Goal: Transaction & Acquisition: Purchase product/service

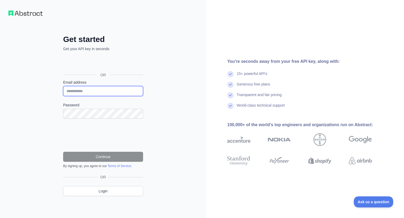
click at [91, 89] on input "Email address" at bounding box center [103, 91] width 80 height 10
type input "**********"
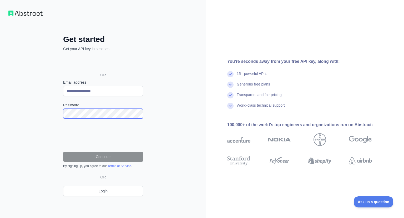
click at [0, 113] on div "**********" at bounding box center [103, 109] width 206 height 218
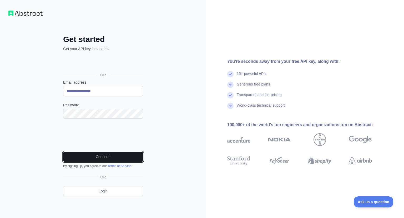
click at [112, 156] on button "Continue" at bounding box center [103, 156] width 80 height 10
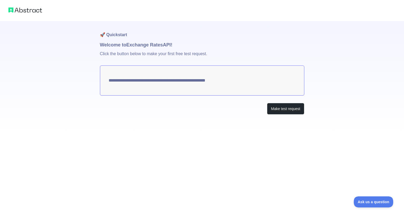
click at [147, 82] on textarea "**********" at bounding box center [202, 80] width 205 height 30
click at [147, 83] on textarea "**********" at bounding box center [202, 80] width 205 height 30
drag, startPoint x: 239, startPoint y: 82, endPoint x: 108, endPoint y: 82, distance: 131.1
click at [108, 82] on textarea "**********" at bounding box center [202, 80] width 205 height 30
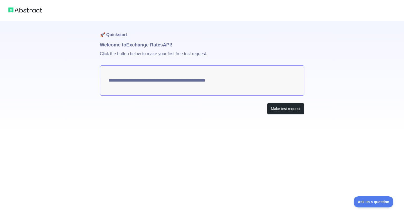
drag, startPoint x: 104, startPoint y: 78, endPoint x: 244, endPoint y: 83, distance: 140.2
click at [223, 85] on textarea "**********" at bounding box center [202, 80] width 205 height 30
click at [294, 110] on button "Make test request" at bounding box center [285, 109] width 37 height 12
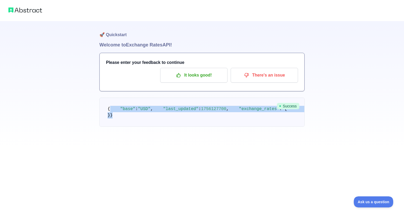
drag, startPoint x: 119, startPoint y: 147, endPoint x: 112, endPoint y: 109, distance: 38.6
click at [112, 109] on pre "{ "base" : "USD" , "last_updated" : 1756127700 , "exchange_rates" : { "EUR" : 0…" at bounding box center [202, 111] width 205 height 29
click at [183, 126] on pre "{ "base" : "USD" , "last_updated" : 1756127700 , "exchange_rates" : { "EUR" : 0…" at bounding box center [202, 111] width 205 height 29
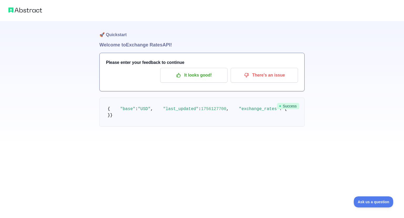
drag, startPoint x: 132, startPoint y: 144, endPoint x: 111, endPoint y: 146, distance: 20.8
click at [111, 126] on pre "{ "base" : "USD" , "last_updated" : 1756127700 , "exchange_rates" : { "EUR" : 0…" at bounding box center [202, 111] width 205 height 29
drag, startPoint x: 156, startPoint y: 123, endPoint x: 171, endPoint y: 122, distance: 14.8
click at [201, 111] on span "1756127700" at bounding box center [213, 108] width 25 height 5
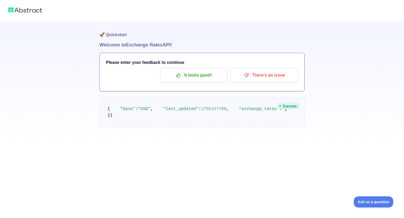
click at [201, 111] on span "1756127700" at bounding box center [213, 108] width 25 height 5
click at [173, 126] on pre "{ "base" : "USD" , "last_updated" : 1756127700 , "exchange_rates" : { "EUR" : 0…" at bounding box center [202, 111] width 205 height 29
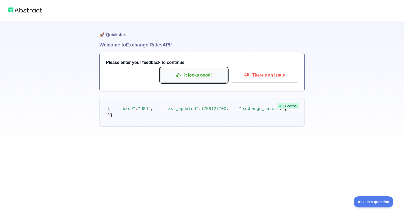
click at [193, 76] on p "It looks good!" at bounding box center [194, 75] width 60 height 9
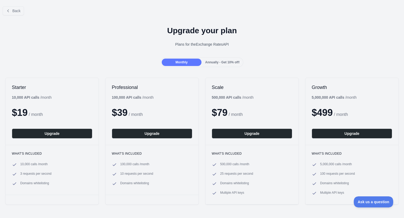
click at [222, 63] on span "Annually - Get 10% off!" at bounding box center [222, 62] width 34 height 4
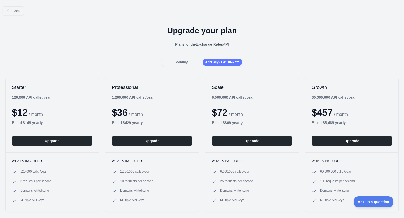
click at [186, 62] on span "Monthly" at bounding box center [182, 62] width 12 height 4
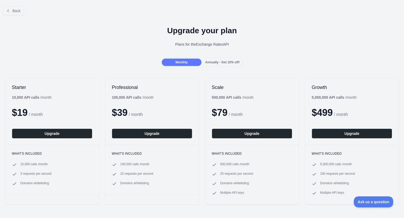
click at [215, 58] on div "Annually - Get 10% off!" at bounding box center [223, 61] width 40 height 7
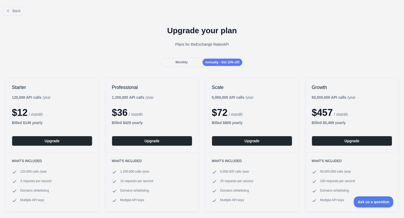
click at [190, 60] on div "Monthly" at bounding box center [182, 61] width 40 height 7
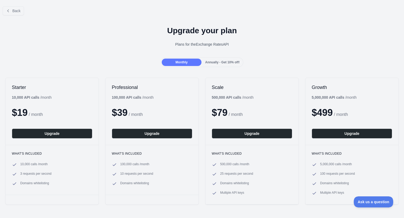
click at [223, 62] on span "Annually - Get 10% off!" at bounding box center [222, 62] width 34 height 4
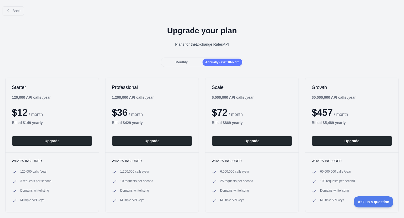
click at [188, 62] on div "Monthly" at bounding box center [182, 61] width 40 height 7
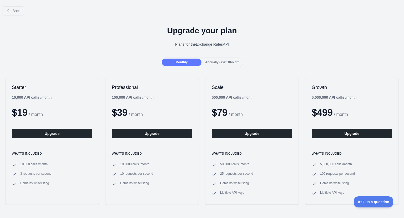
click at [222, 58] on div "Monthly Annually - Get 10% off!" at bounding box center [202, 61] width 83 height 9
click at [200, 62] on div "Monthly Annually - Get 10% off!" at bounding box center [202, 61] width 83 height 9
click at [199, 63] on div "Monthly" at bounding box center [182, 61] width 40 height 7
click at [227, 62] on span "Annually - Get 10% off!" at bounding box center [222, 62] width 34 height 4
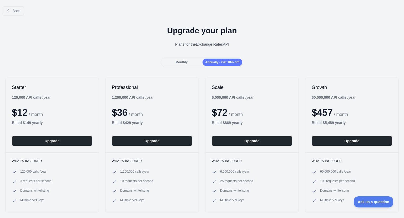
click at [181, 61] on span "Monthly" at bounding box center [182, 62] width 12 height 4
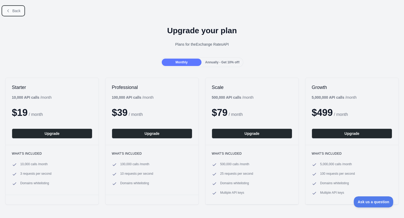
click at [15, 11] on span "Back" at bounding box center [16, 11] width 8 height 4
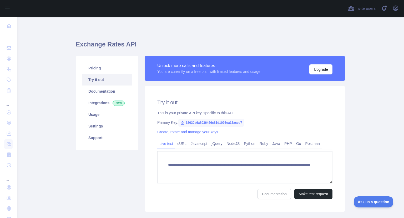
scroll to position [26, 0]
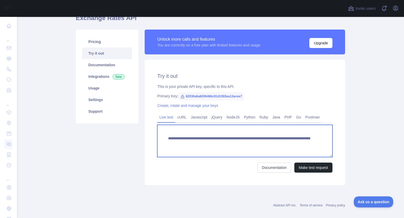
drag, startPoint x: 289, startPoint y: 145, endPoint x: 150, endPoint y: 136, distance: 139.9
click at [150, 136] on div "**********" at bounding box center [245, 122] width 201 height 125
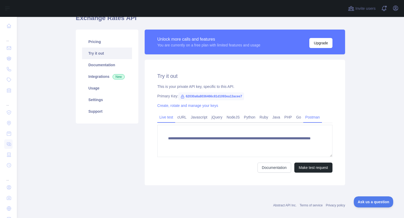
click at [315, 117] on link "Postman" at bounding box center [313, 117] width 19 height 8
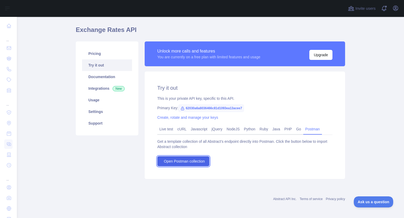
click at [180, 161] on span "Open Postman collection" at bounding box center [184, 160] width 41 height 5
click at [181, 110] on icon at bounding box center [182, 108] width 3 height 3
click at [187, 117] on link "Create, rotate and manage your keys" at bounding box center [187, 117] width 61 height 4
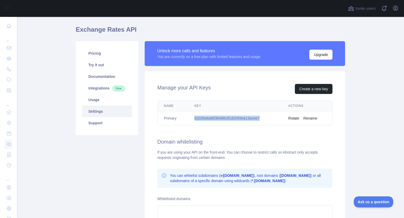
drag, startPoint x: 265, startPoint y: 117, endPoint x: 180, endPoint y: 119, distance: 85.1
click at [180, 119] on tr "Primary 62030a6a8036466c81d1093ea13acee7 Rotate Rename" at bounding box center [245, 118] width 175 height 14
copy tr "62030a6a8036466c81d1093ea13acee7"
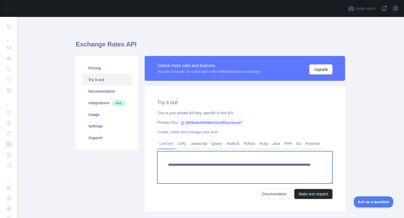
drag, startPoint x: 287, startPoint y: 171, endPoint x: 166, endPoint y: 165, distance: 120.5
click at [167, 165] on textarea "**********" at bounding box center [244, 167] width 175 height 32
click at [165, 166] on textarea "**********" at bounding box center [244, 167] width 175 height 32
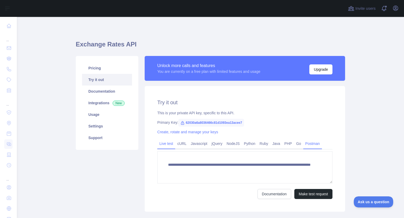
click at [304, 144] on link "Postman" at bounding box center [313, 143] width 19 height 8
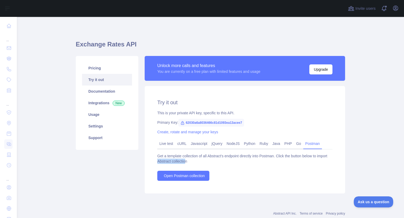
drag, startPoint x: 184, startPoint y: 160, endPoint x: 154, endPoint y: 158, distance: 30.4
click at [154, 158] on div "Try it out This is your private API key, specific to this API. Primary Key: 620…" at bounding box center [245, 139] width 201 height 107
click at [257, 167] on div "Get a template collection of all Abstract's endpoint directly into Postman. Cli…" at bounding box center [244, 166] width 175 height 27
click at [164, 144] on link "Live test" at bounding box center [166, 143] width 18 height 8
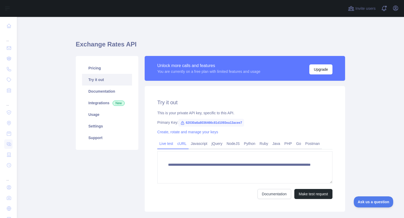
click at [181, 142] on link "cURL" at bounding box center [181, 143] width 13 height 8
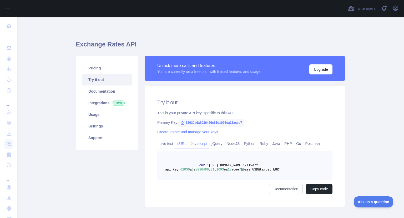
click at [197, 144] on link "Javascript" at bounding box center [199, 143] width 21 height 8
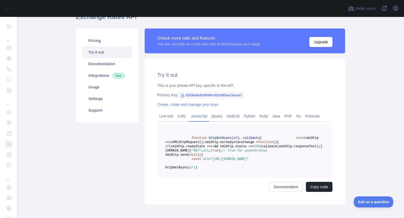
scroll to position [53, 0]
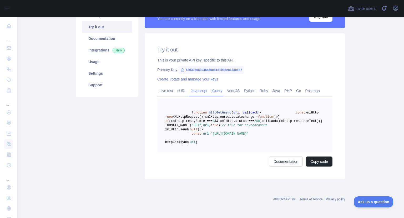
click at [220, 91] on link "jQuery" at bounding box center [217, 90] width 15 height 8
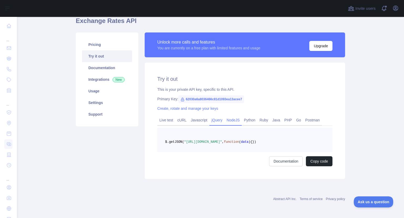
click at [231, 116] on link "NodeJS" at bounding box center [233, 120] width 17 height 8
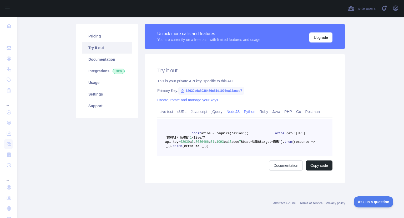
click at [249, 110] on link "Python" at bounding box center [250, 111] width 16 height 8
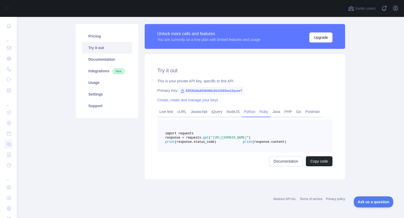
click at [264, 110] on link "Ruby" at bounding box center [264, 111] width 13 height 8
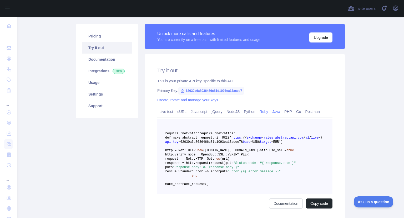
click at [277, 110] on link "Java" at bounding box center [277, 111] width 12 height 8
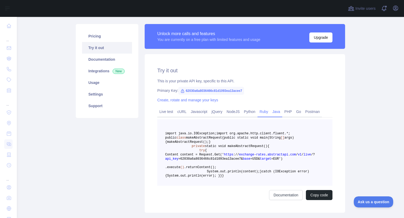
click at [259, 112] on link "Ruby" at bounding box center [264, 111] width 13 height 8
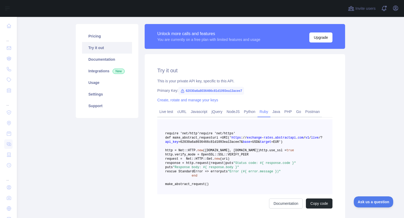
scroll to position [58, 0]
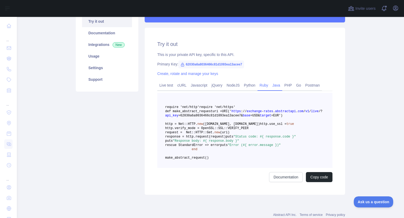
click at [272, 85] on link "Java" at bounding box center [277, 85] width 12 height 8
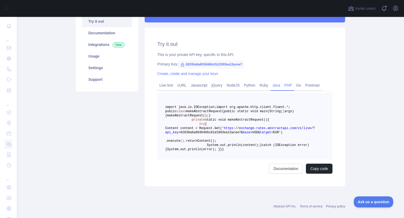
click at [283, 85] on link "PHP" at bounding box center [289, 85] width 12 height 8
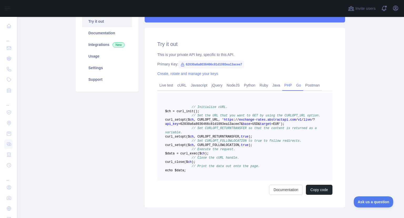
click at [295, 82] on link "Go" at bounding box center [298, 85] width 9 height 8
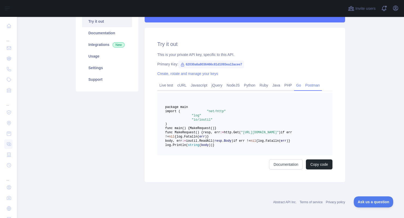
click at [307, 87] on link "Postman" at bounding box center [313, 85] width 19 height 8
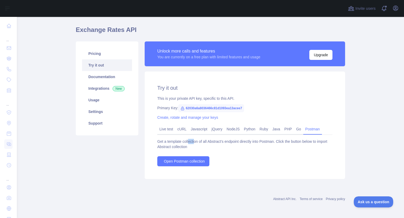
drag, startPoint x: 193, startPoint y: 140, endPoint x: 186, endPoint y: 138, distance: 6.8
click at [186, 138] on div "Live test cURL Javascript jQuery NodeJS Python Ruby Java PHP Go Postman Get a t…" at bounding box center [244, 145] width 175 height 42
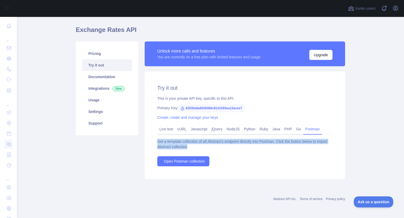
drag, startPoint x: 190, startPoint y: 146, endPoint x: 156, endPoint y: 142, distance: 33.9
click at [157, 142] on div "Get a template collection of all Abstract's endpoint directly into Postman. Cli…" at bounding box center [244, 144] width 175 height 11
click at [257, 165] on div "Get a template collection of all Abstract's endpoint directly into Postman. Cli…" at bounding box center [244, 152] width 175 height 27
drag, startPoint x: 190, startPoint y: 147, endPoint x: 152, endPoint y: 138, distance: 38.8
click at [152, 138] on div "Try it out This is your private API key, specific to this API. Primary Key: 620…" at bounding box center [245, 124] width 201 height 107
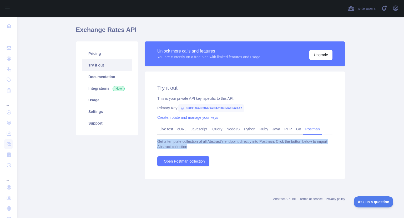
copy div "Get a template collection of all Abstract's endpoint directly into Postman. Cli…"
click at [195, 164] on link "Open Postman collection" at bounding box center [183, 161] width 52 height 10
click at [166, 126] on link "Live test" at bounding box center [166, 129] width 18 height 8
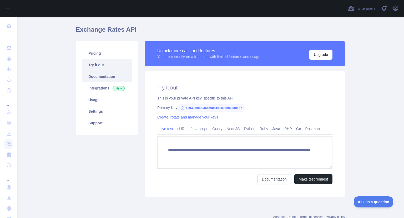
click at [107, 74] on link "Documentation" at bounding box center [107, 77] width 50 height 12
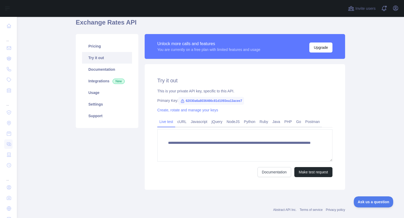
scroll to position [32, 0]
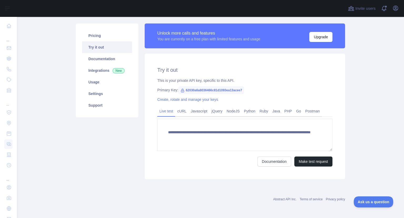
click at [95, 48] on link "Try it out" at bounding box center [107, 47] width 50 height 12
click at [97, 35] on link "Pricing" at bounding box center [107, 36] width 50 height 12
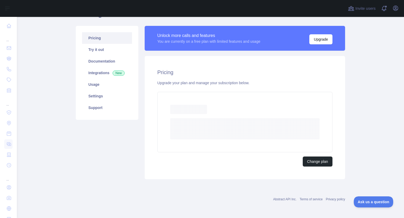
scroll to position [16, 0]
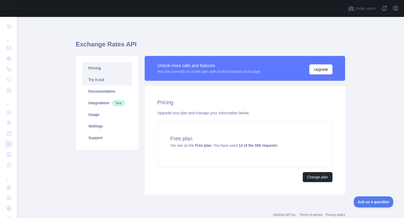
click at [96, 78] on link "Try it out" at bounding box center [107, 80] width 50 height 12
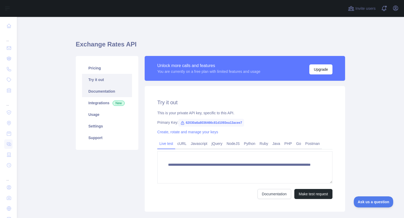
click at [96, 89] on link "Documentation" at bounding box center [107, 91] width 50 height 12
click at [95, 70] on link "Pricing" at bounding box center [107, 68] width 50 height 12
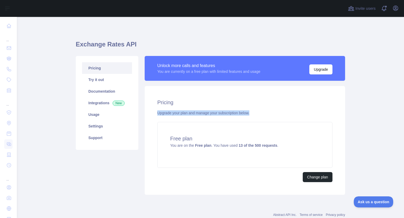
drag, startPoint x: 151, startPoint y: 111, endPoint x: 258, endPoint y: 107, distance: 106.7
click at [258, 107] on div "Pricing Upgrade your plan and manage your subscription below. Free plan You are…" at bounding box center [245, 140] width 201 height 108
click at [357, 138] on main "Exchange Rates API Pricing Try it out Documentation Integrations New Usage Sett…" at bounding box center [211, 117] width 388 height 201
click at [189, 185] on div "Pricing Upgrade your plan and manage your subscription below. Free plan You are…" at bounding box center [245, 140] width 201 height 108
